Goal: Information Seeking & Learning: Learn about a topic

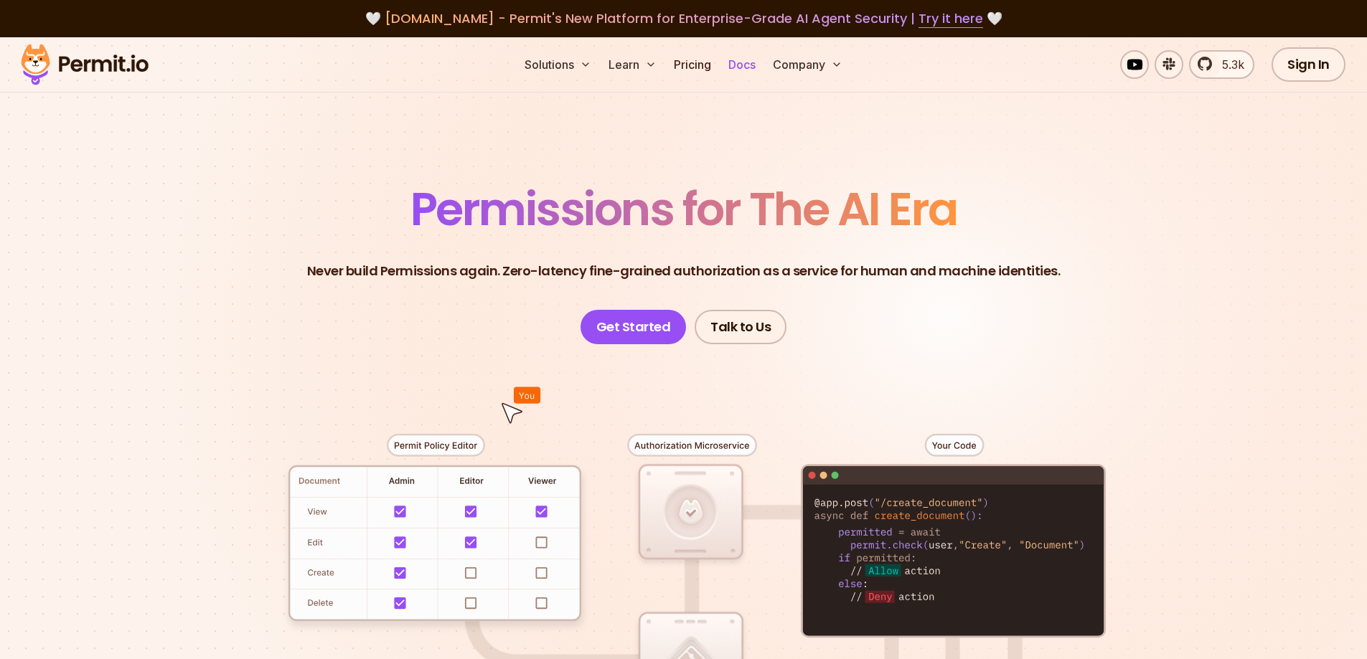
click at [735, 71] on link "Docs" at bounding box center [742, 64] width 39 height 29
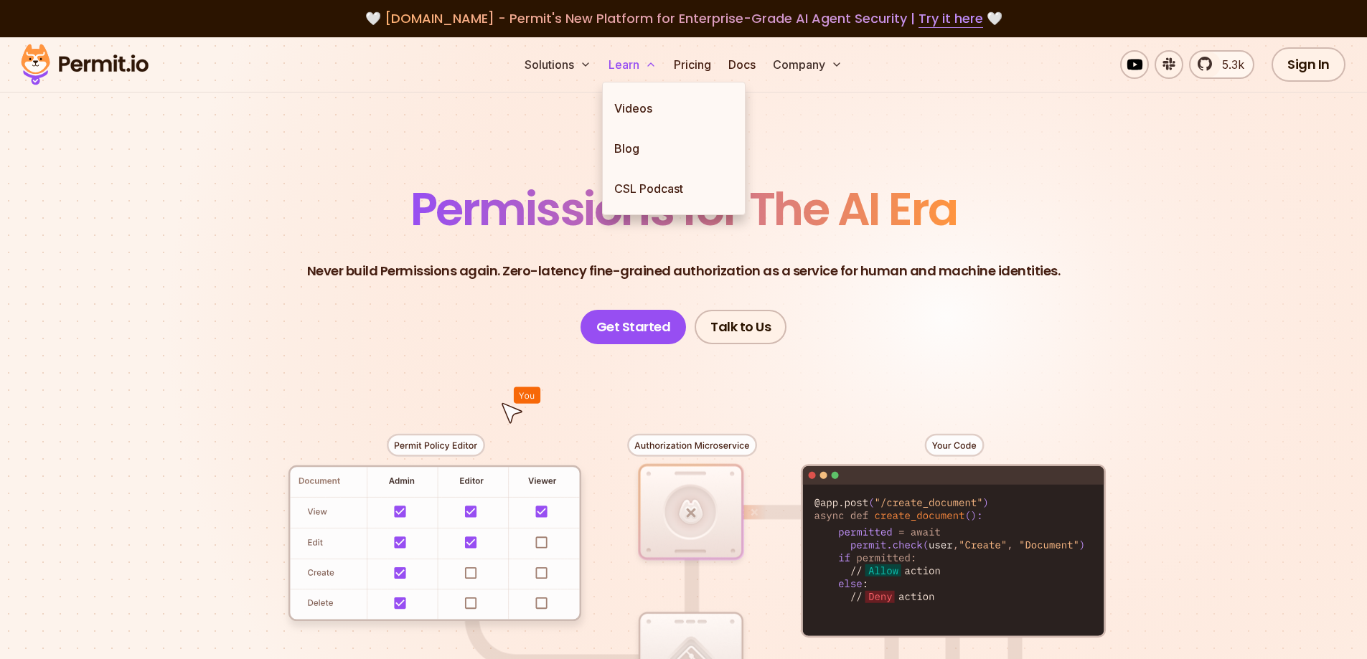
click at [623, 66] on button "Learn" at bounding box center [633, 64] width 60 height 29
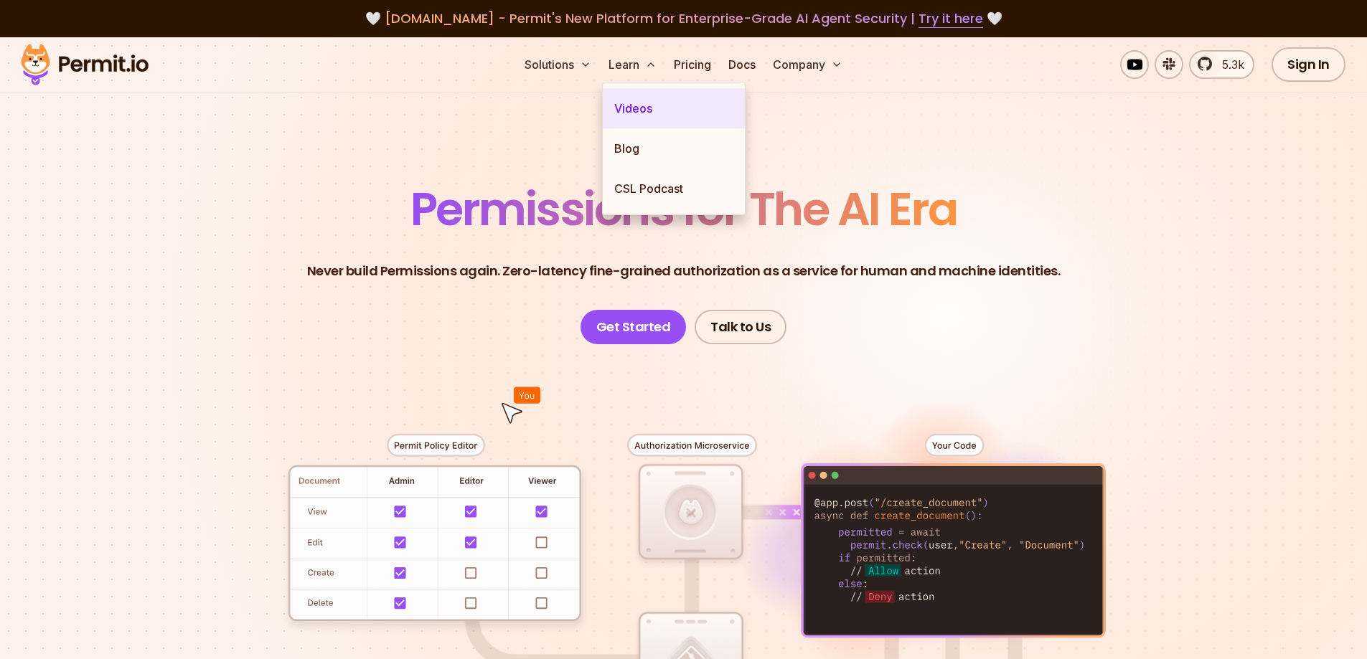
click at [634, 101] on link "Videos" at bounding box center [674, 108] width 142 height 40
